Goal: Information Seeking & Learning: Learn about a topic

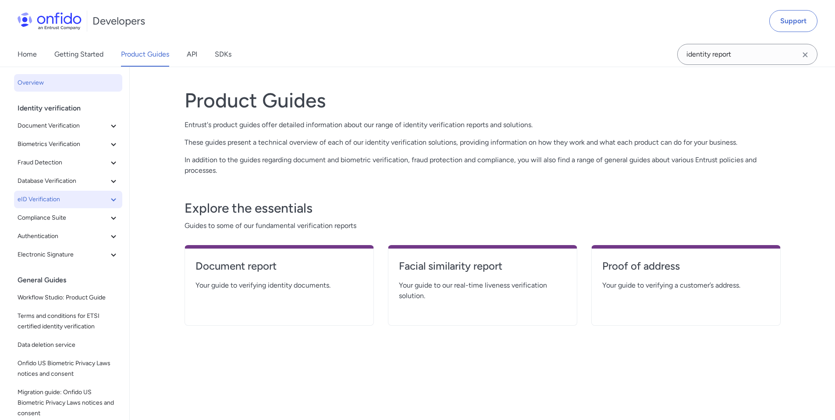
click at [108, 198] on icon at bounding box center [113, 199] width 11 height 11
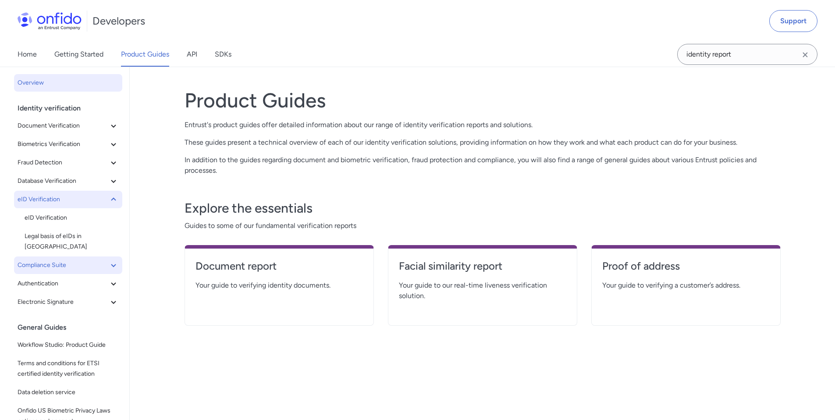
click at [112, 260] on icon at bounding box center [113, 265] width 11 height 11
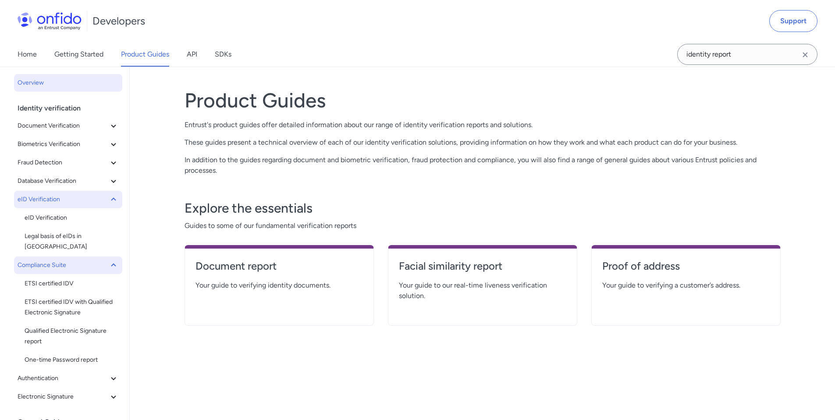
click at [110, 260] on icon at bounding box center [113, 265] width 11 height 11
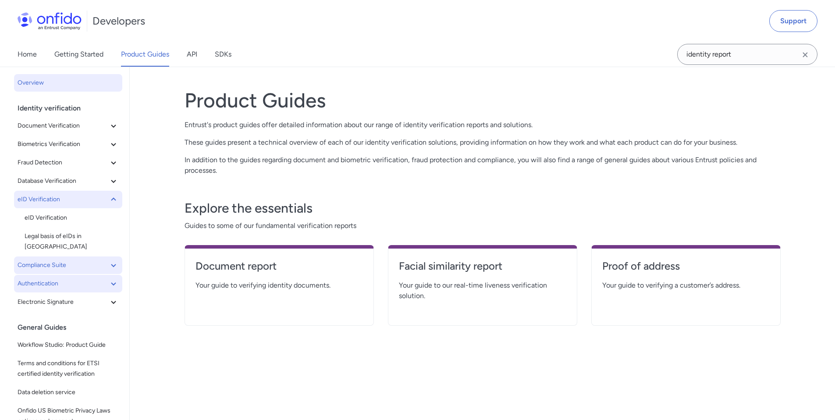
click at [108, 278] on icon at bounding box center [113, 283] width 11 height 11
click at [107, 262] on button "Compliance Suite" at bounding box center [68, 265] width 108 height 18
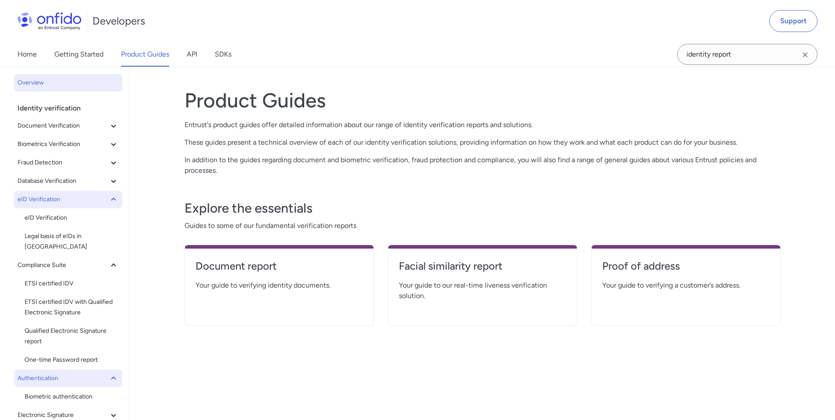
click at [108, 196] on icon at bounding box center [113, 199] width 11 height 11
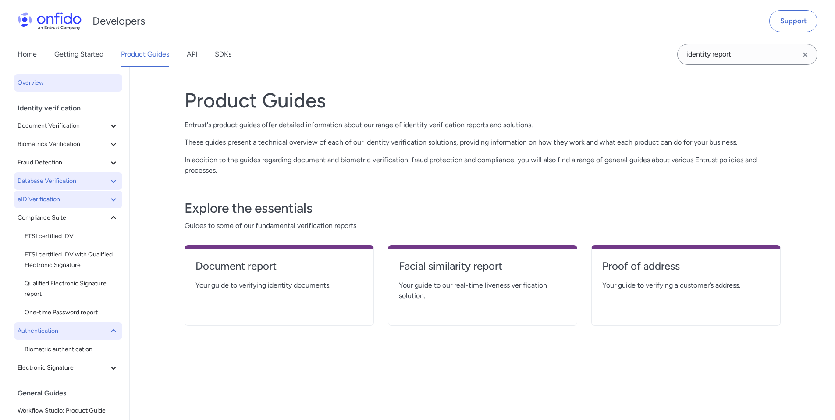
click at [108, 186] on icon at bounding box center [113, 181] width 11 height 11
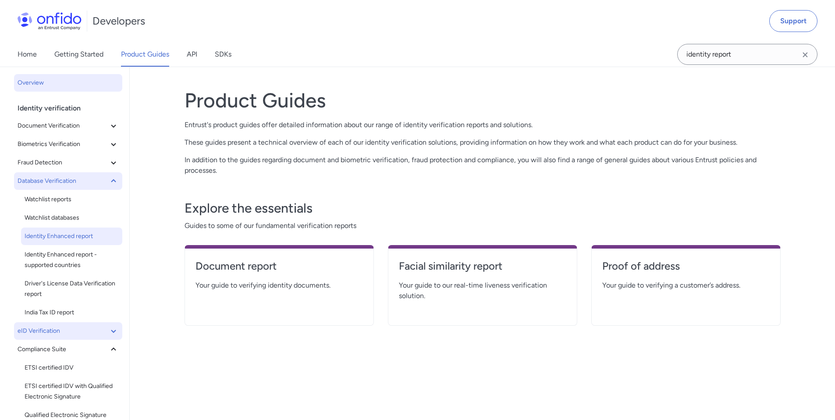
click at [95, 235] on span "Identity Enhanced report" at bounding box center [72, 236] width 94 height 11
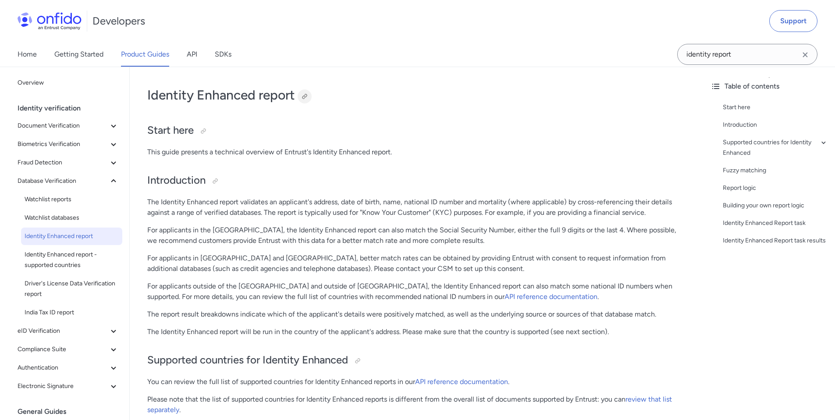
click at [302, 97] on div at bounding box center [304, 96] width 7 height 7
click at [66, 168] on button "Fraud Detection" at bounding box center [68, 163] width 108 height 18
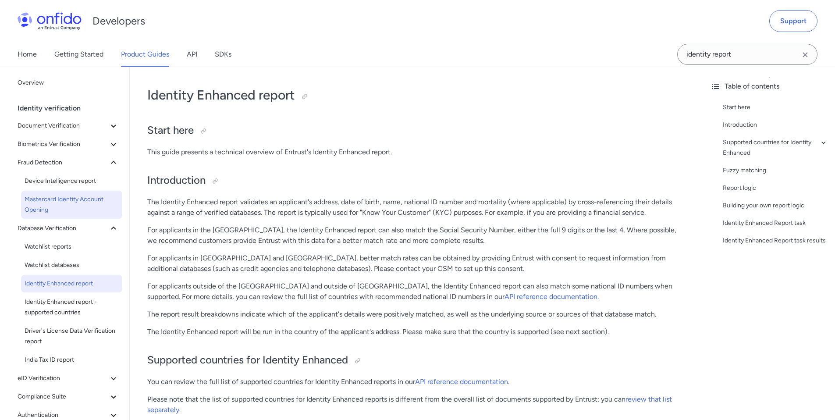
click at [59, 198] on span "Mastercard Identity Account Opening" at bounding box center [72, 204] width 94 height 21
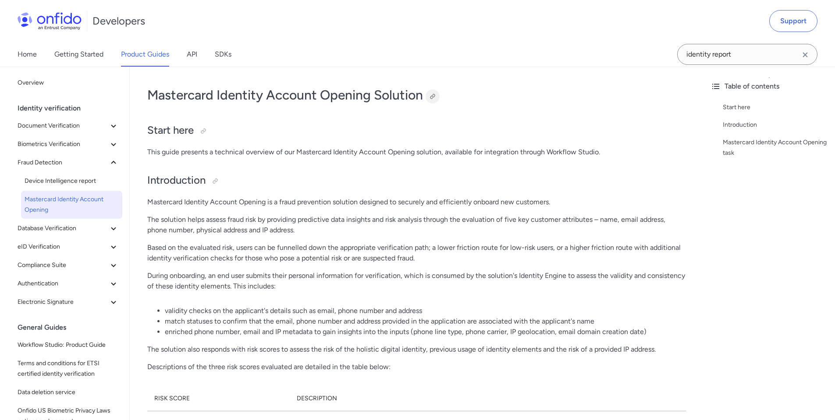
click at [431, 96] on div at bounding box center [432, 96] width 7 height 7
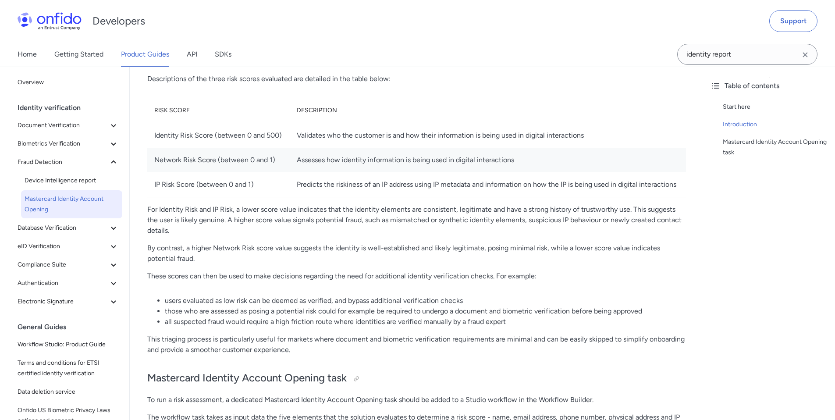
scroll to position [302, 0]
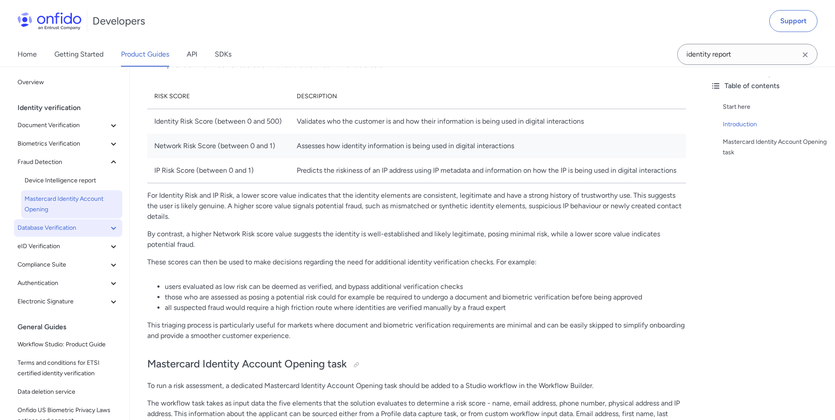
click at [110, 226] on icon at bounding box center [113, 228] width 11 height 11
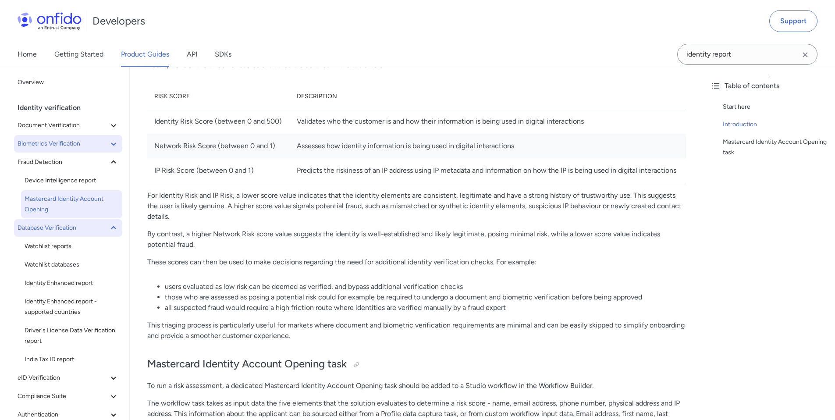
click at [112, 144] on icon at bounding box center [113, 143] width 11 height 11
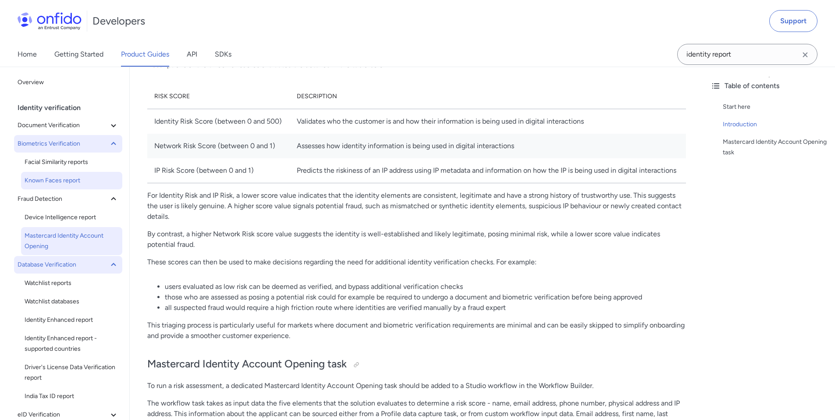
click at [96, 184] on span "Known Faces report" at bounding box center [72, 180] width 94 height 11
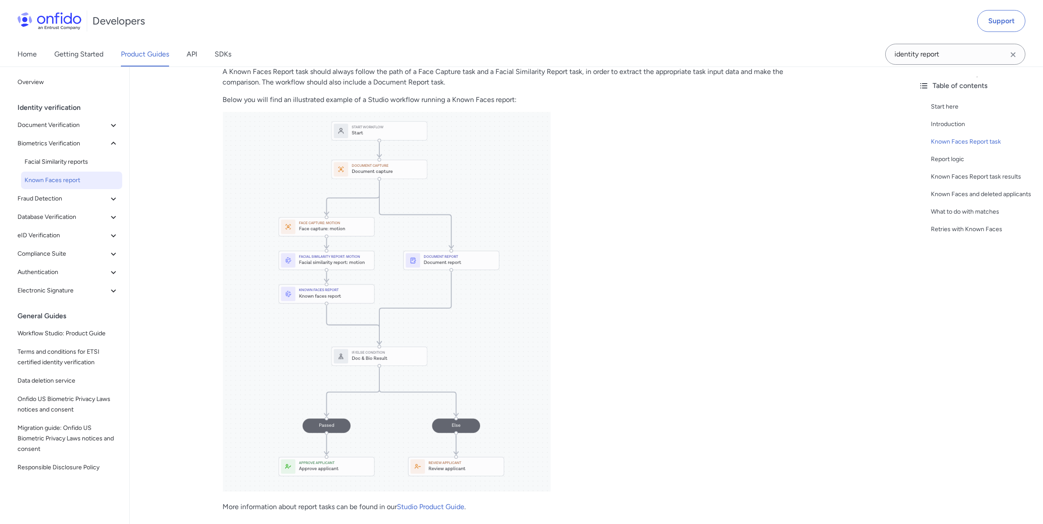
scroll to position [297, 0]
click at [98, 124] on span "Document Verification" at bounding box center [63, 125] width 91 height 11
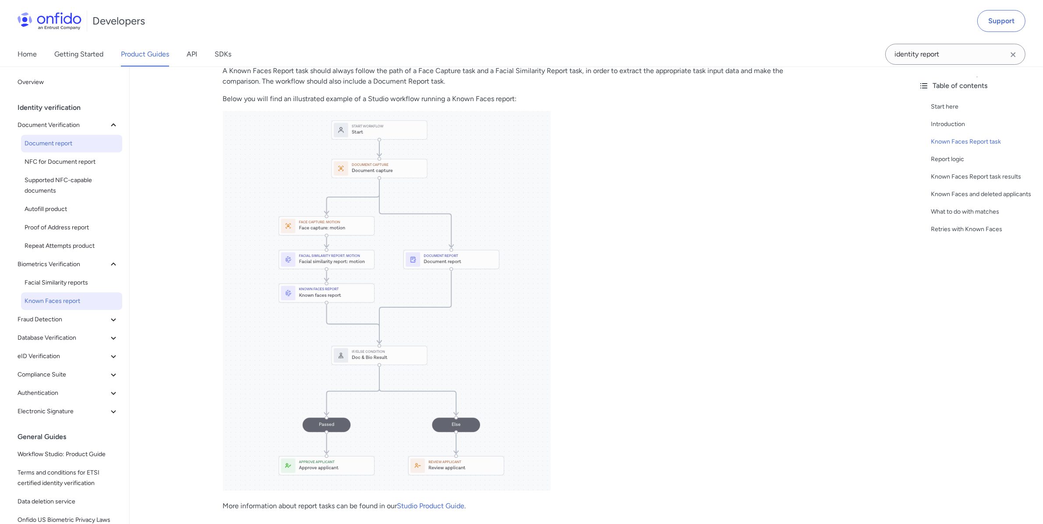
click at [102, 148] on span "Document report" at bounding box center [72, 143] width 94 height 11
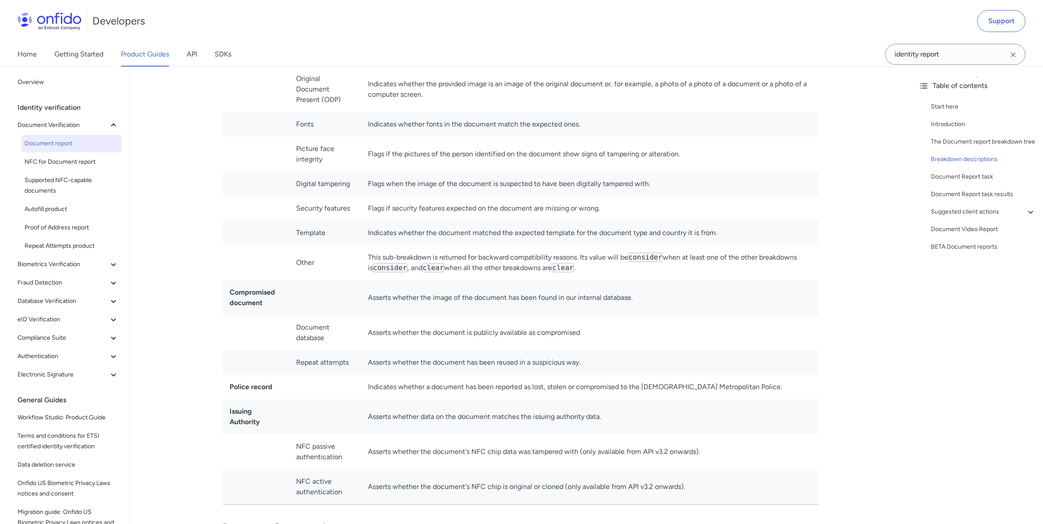
scroll to position [3586, 0]
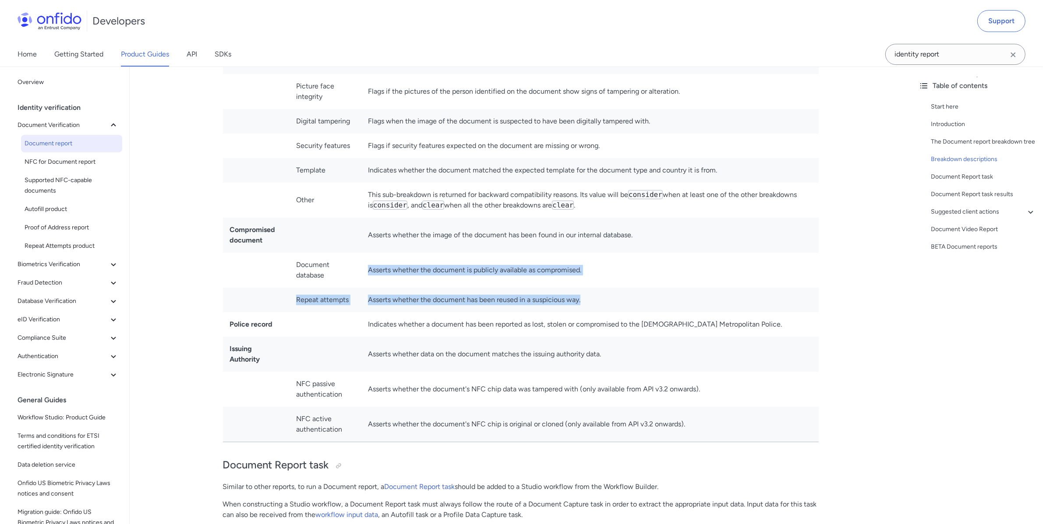
drag, startPoint x: 612, startPoint y: 297, endPoint x: 366, endPoint y: 268, distance: 247.5
click at [648, 234] on td "Asserts whether the image of the document has been found in our internal databa…" at bounding box center [590, 235] width 458 height 35
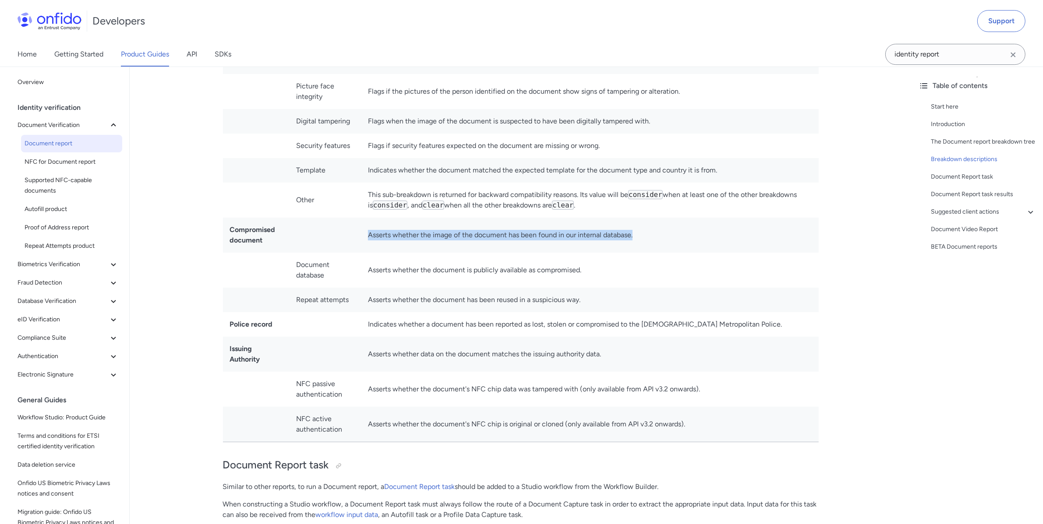
drag, startPoint x: 647, startPoint y: 234, endPoint x: 361, endPoint y: 237, distance: 285.6
click at [361, 237] on tr "Compromised document Asserts whether the image of the document has been found i…" at bounding box center [521, 235] width 596 height 35
click at [78, 264] on span "Biometrics Verification" at bounding box center [63, 264] width 91 height 11
click at [96, 304] on span "Known Faces report" at bounding box center [72, 301] width 94 height 11
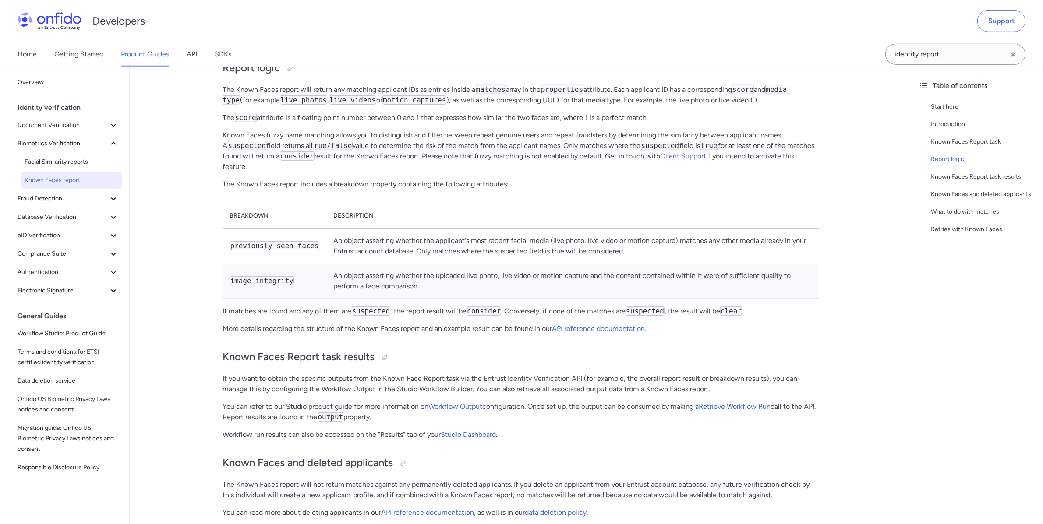
scroll to position [772, 0]
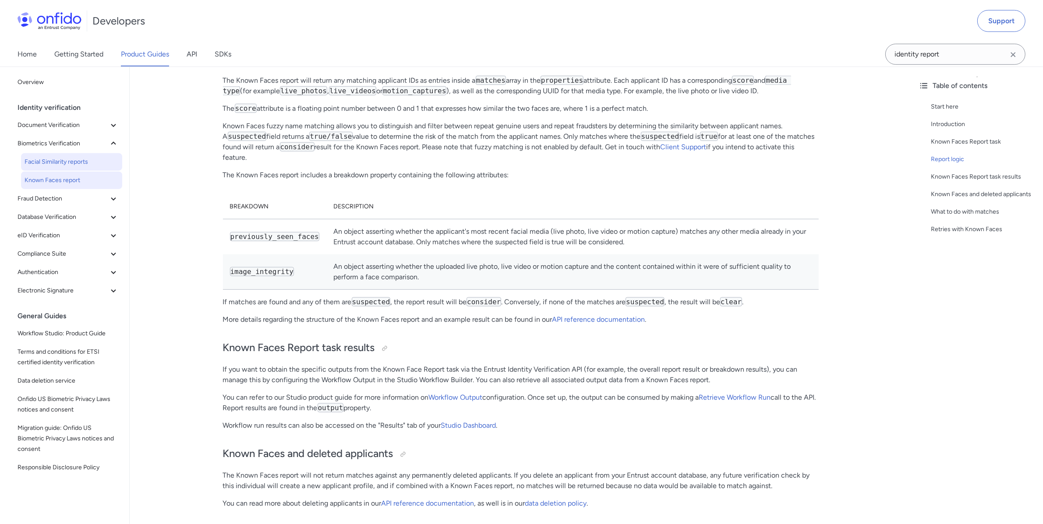
click at [85, 159] on span "Facial Similarity reports" at bounding box center [72, 162] width 94 height 11
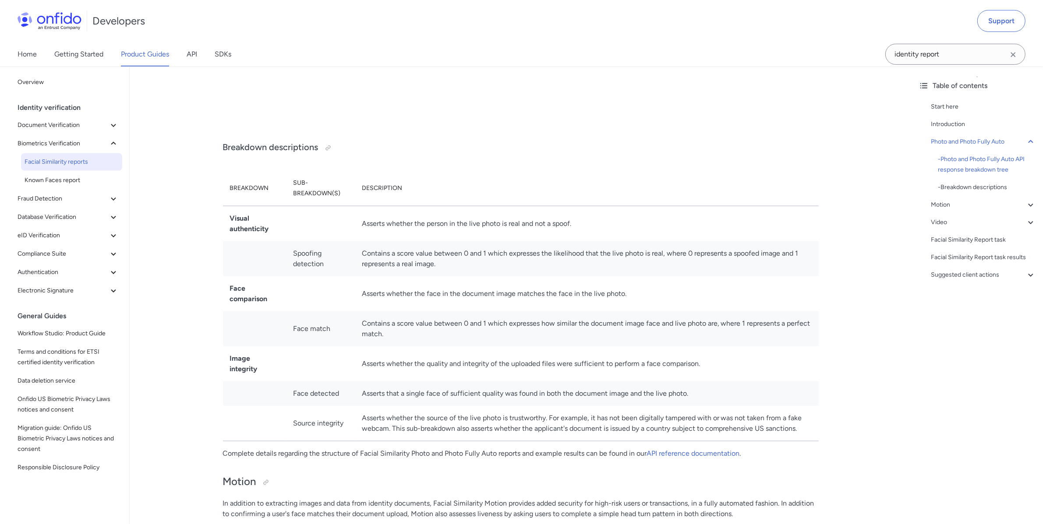
scroll to position [647, 0]
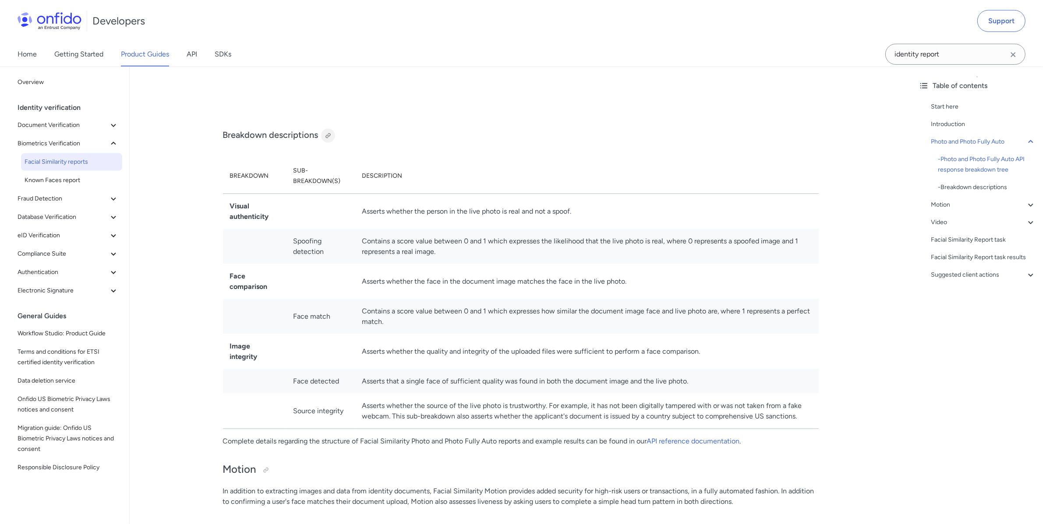
click at [330, 135] on div at bounding box center [328, 135] width 7 height 7
click at [85, 179] on span "Known Faces report" at bounding box center [72, 180] width 94 height 11
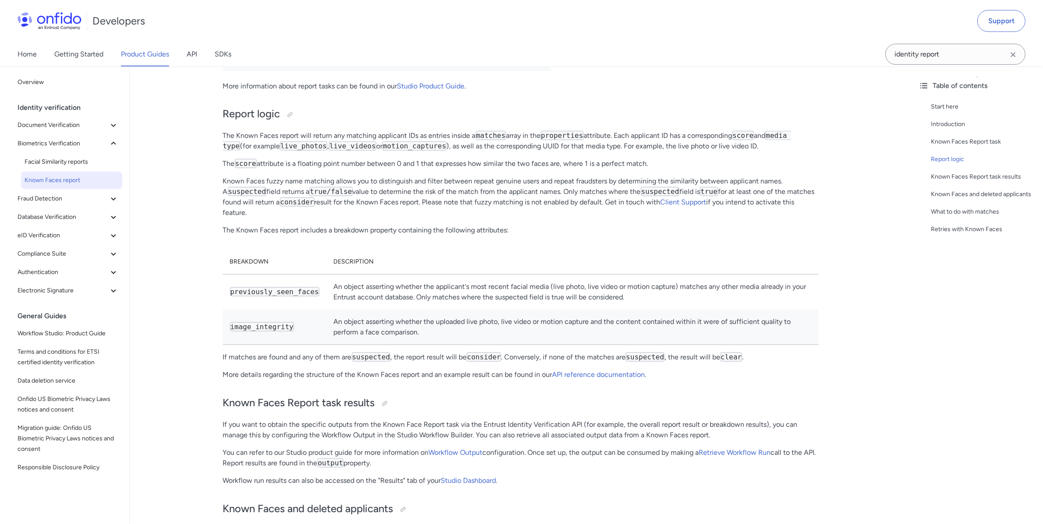
scroll to position [704, 0]
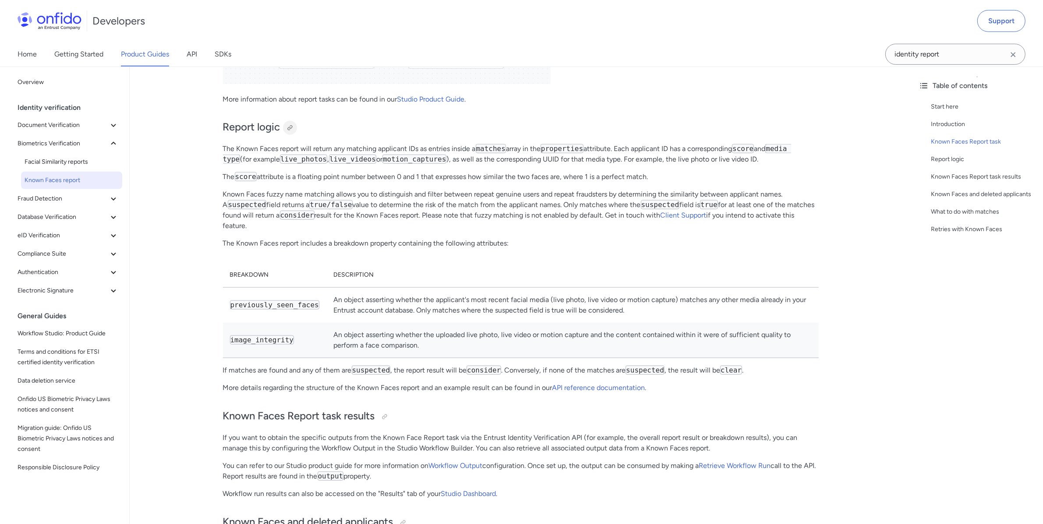
click at [290, 127] on div at bounding box center [290, 127] width 7 height 7
click at [69, 162] on span "Facial Similarity reports" at bounding box center [72, 162] width 94 height 11
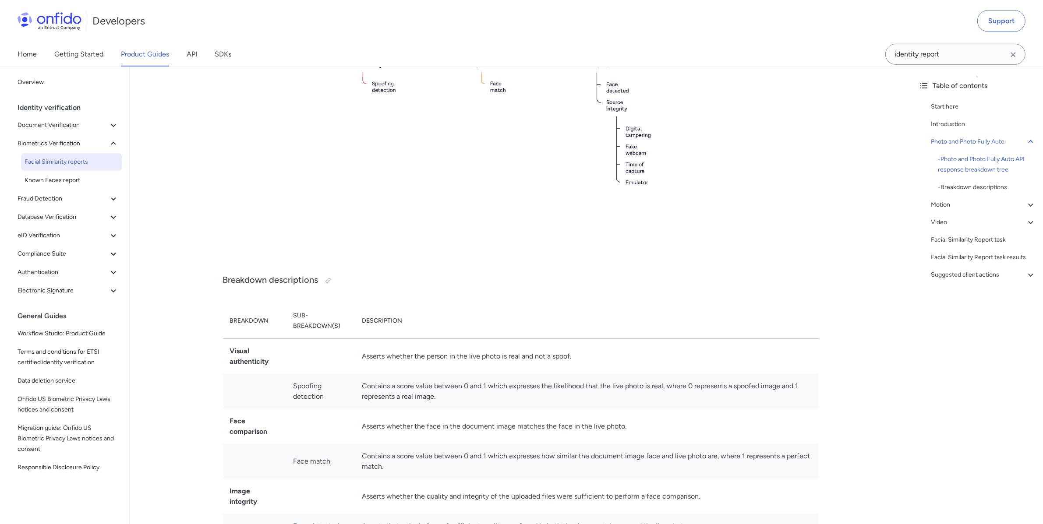
scroll to position [514, 0]
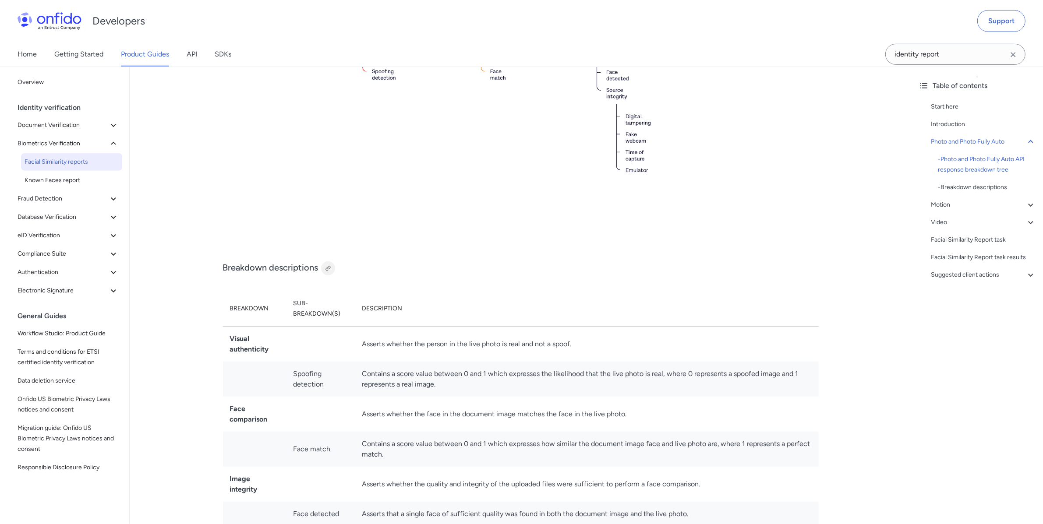
click at [329, 262] on div at bounding box center [328, 269] width 14 height 14
